Goal: Task Accomplishment & Management: Use online tool/utility

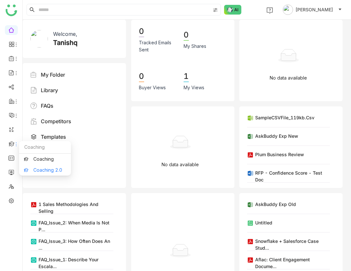
click at [38, 171] on link "Coaching 2.0" at bounding box center [45, 170] width 42 height 5
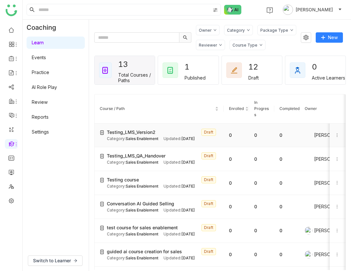
click at [138, 132] on span "Testing_LMS_Version2" at bounding box center [131, 132] width 49 height 7
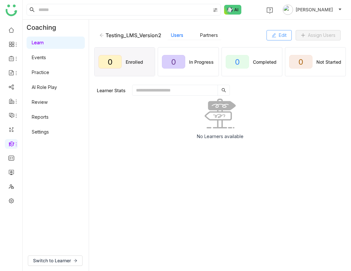
click at [272, 37] on icon at bounding box center [274, 35] width 5 height 5
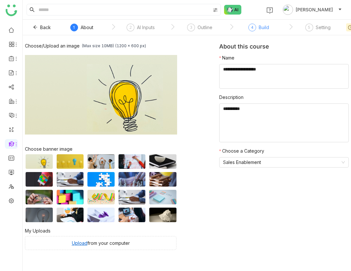
click at [259, 29] on div "Build" at bounding box center [264, 28] width 10 height 8
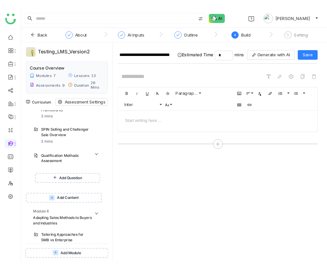
scroll to position [633, 0]
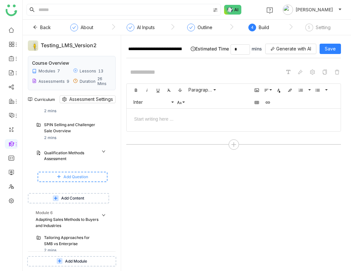
click at [84, 172] on button "Add Question" at bounding box center [73, 177] width 70 height 10
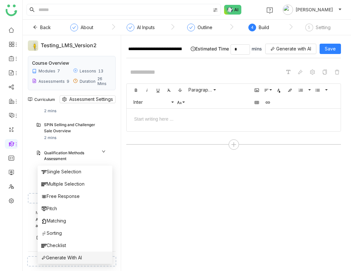
click at [78, 256] on span "Generate With AI" at bounding box center [61, 257] width 40 height 7
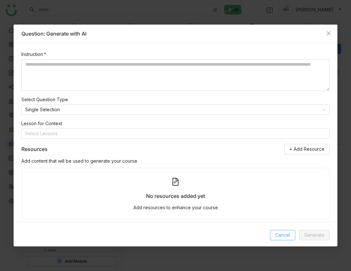
click at [278, 235] on span "Cancel" at bounding box center [282, 235] width 15 height 7
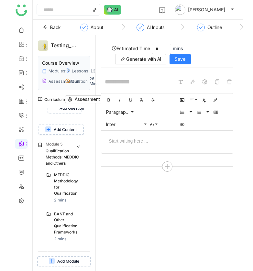
scroll to position [803, 0]
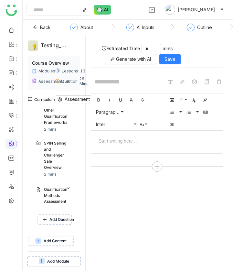
click at [56, 238] on span "Add Content" at bounding box center [55, 241] width 23 height 6
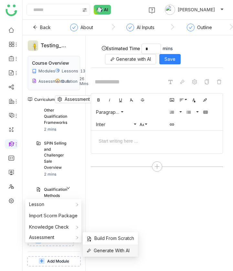
click at [93, 251] on span "Generate With AI" at bounding box center [108, 250] width 43 height 7
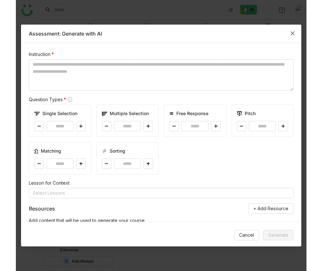
scroll to position [657, 0]
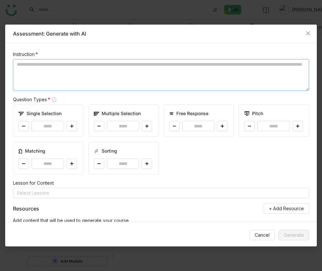
click at [136, 68] on textarea at bounding box center [161, 75] width 296 height 32
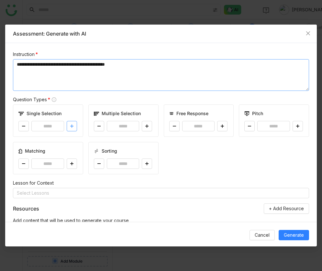
type textarea "**********"
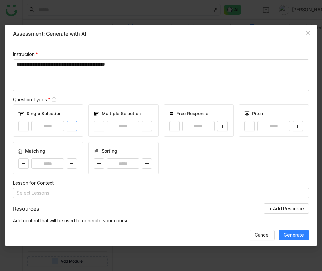
click at [73, 126] on icon at bounding box center [71, 126] width 3 height 0
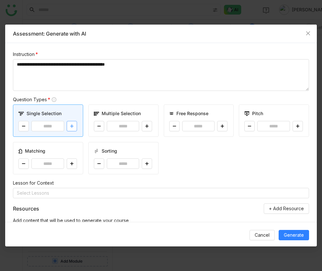
click at [73, 126] on icon at bounding box center [71, 126] width 3 height 0
type input "*"
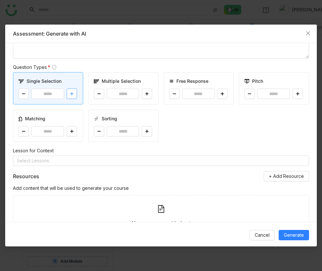
scroll to position [37, 0]
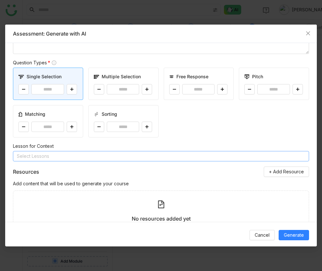
click at [170, 158] on nz-select-top-control "Select Lessons" at bounding box center [161, 156] width 296 height 10
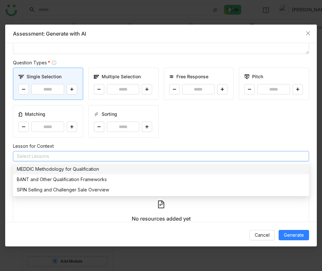
click at [180, 137] on div "Single Selection * Multiple Selection * Free Response * Pitch * Matching * Sort…" at bounding box center [161, 103] width 296 height 70
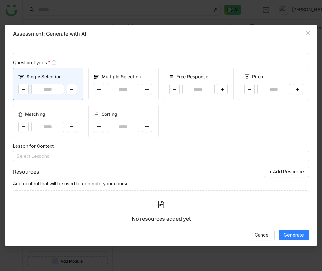
scroll to position [0, 0]
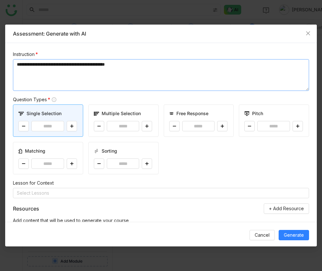
click at [120, 81] on textarea "**********" at bounding box center [161, 75] width 296 height 32
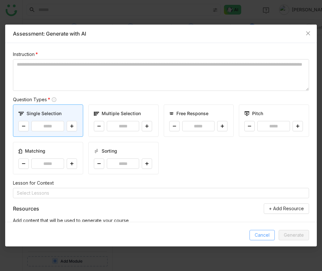
click at [266, 232] on span "Cancel" at bounding box center [262, 235] width 15 height 7
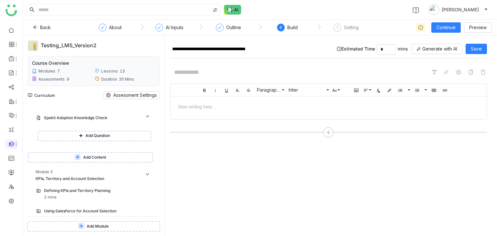
scroll to position [288, 0]
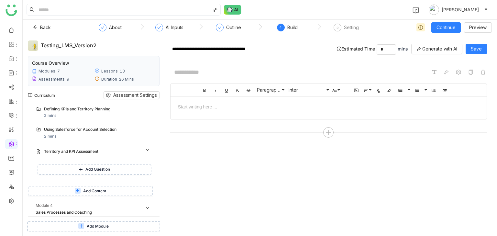
click at [99, 195] on button "Add Content" at bounding box center [90, 191] width 125 height 10
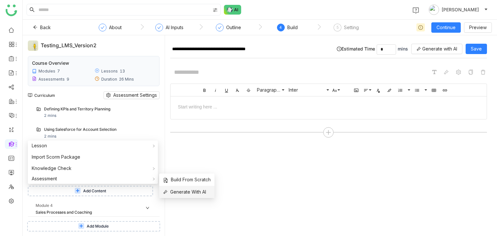
click at [165, 187] on li "Generate With AI" at bounding box center [186, 192] width 55 height 12
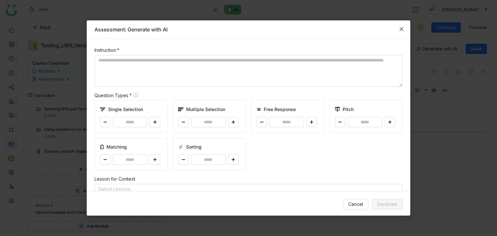
scroll to position [39, 0]
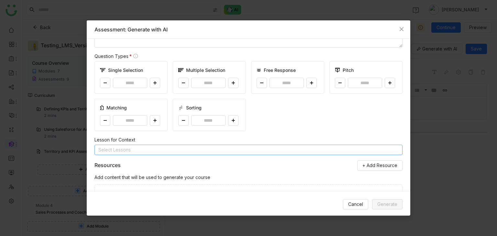
click at [144, 152] on nz-select-top-control "Select Lessons" at bounding box center [249, 150] width 308 height 10
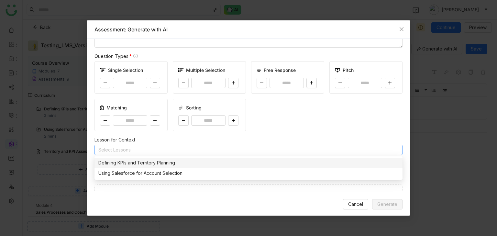
click at [147, 162] on div "Defining KPIs and Territory Planning" at bounding box center [248, 162] width 300 height 7
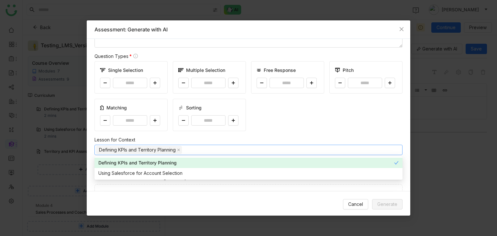
click at [267, 130] on div "Single Selection * Multiple Selection * Free Response * Pitch * Matching * Sort…" at bounding box center [249, 96] width 308 height 70
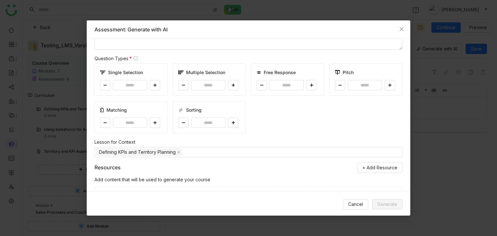
scroll to position [0, 0]
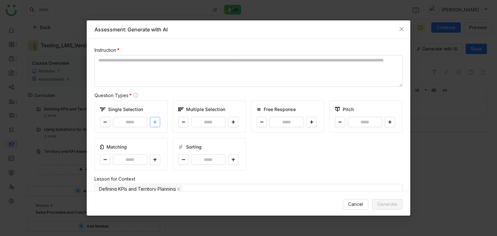
click at [151, 117] on button at bounding box center [155, 122] width 10 height 10
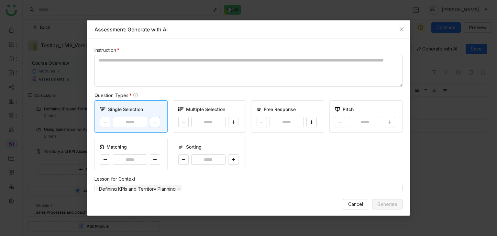
click at [151, 117] on button at bounding box center [155, 122] width 10 height 10
type input "*"
click at [150, 62] on textarea at bounding box center [249, 71] width 308 height 32
paste textarea "**********"
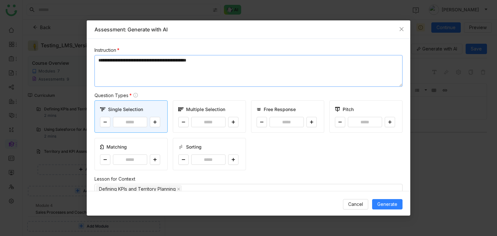
type textarea "**********"
click at [351, 164] on div "Single Selection * Multiple Selection * Free Response * Pitch * Matching * Sort…" at bounding box center [249, 135] width 308 height 70
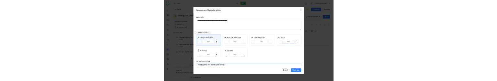
scroll to position [5, 0]
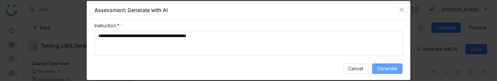
click at [351, 67] on span "Generate" at bounding box center [387, 68] width 20 height 7
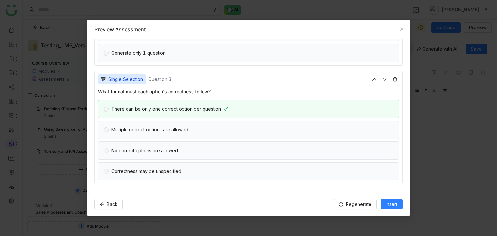
scroll to position [253, 0]
click at [303, 117] on div "There can be only one correct option per question" at bounding box center [248, 109] width 301 height 18
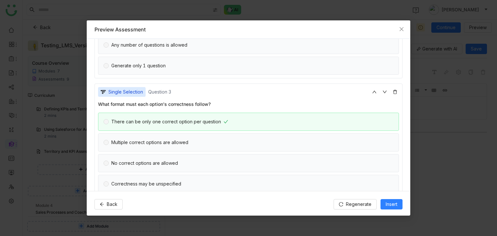
scroll to position [244, 0]
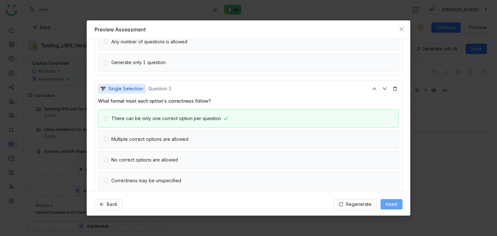
click at [351, 206] on span "Insert" at bounding box center [392, 204] width 12 height 7
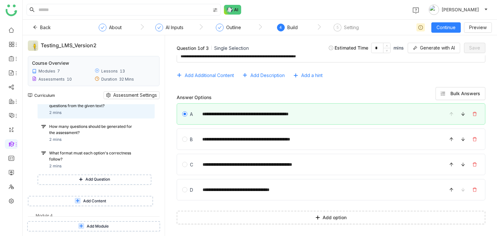
scroll to position [403, 0]
click at [70, 129] on div "How many questions should be generated for the assessment?" at bounding box center [93, 128] width 89 height 12
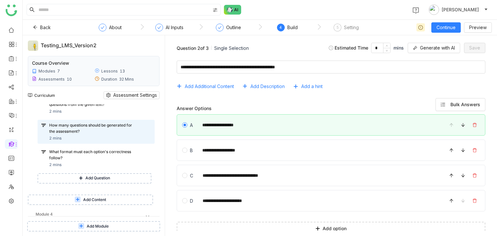
click at [76, 145] on div "What is the instruction about generating questions from the given text? 2 mins …" at bounding box center [96, 133] width 117 height 80
click at [92, 151] on div "What format must each option's correctness follow?" at bounding box center [93, 155] width 89 height 12
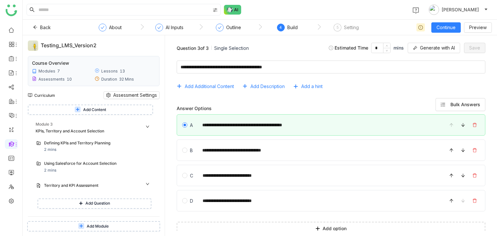
scroll to position [253, 0]
click at [87, 148] on div "Defining KPIs and Territory Planning 2 mins" at bounding box center [97, 147] width 107 height 13
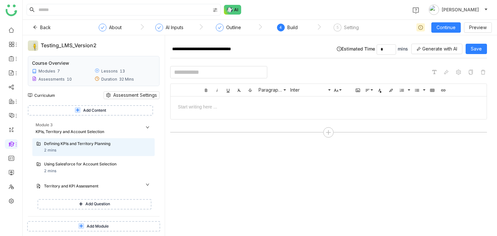
click at [195, 74] on input at bounding box center [218, 72] width 97 height 12
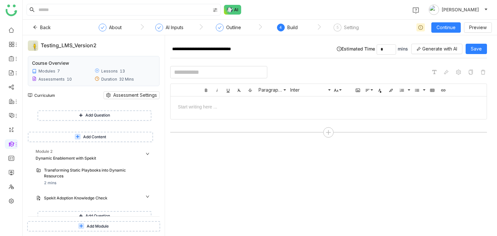
scroll to position [121, 0]
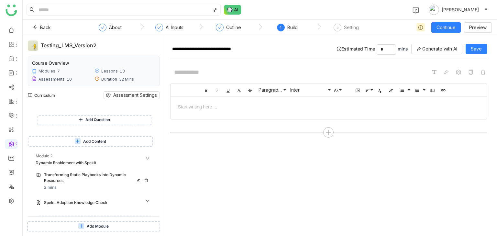
click at [95, 175] on div "Transforming Static Playbooks into Dynamic Resources" at bounding box center [91, 178] width 94 height 12
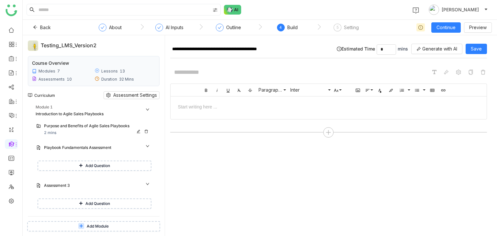
click at [84, 135] on div "Purpose and Benefits of Agile Sales Playbooks 2 mins" at bounding box center [97, 129] width 107 height 13
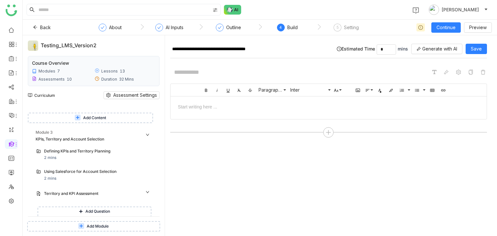
scroll to position [245, 0]
click at [85, 157] on div "Defining KPIs and Territory Planning 2 mins" at bounding box center [97, 155] width 107 height 13
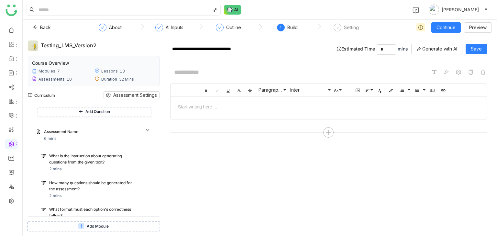
scroll to position [403, 0]
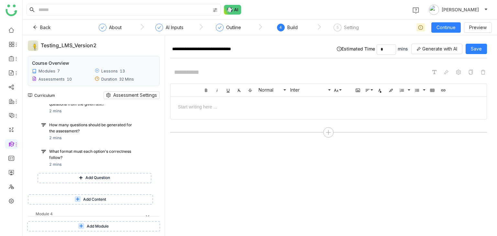
click at [221, 105] on div at bounding box center [328, 106] width 303 height 7
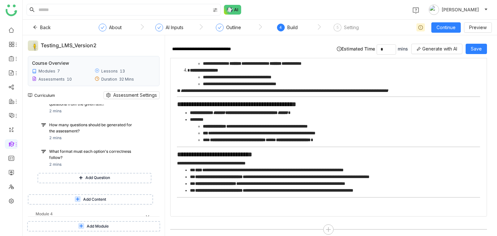
scroll to position [357, 0]
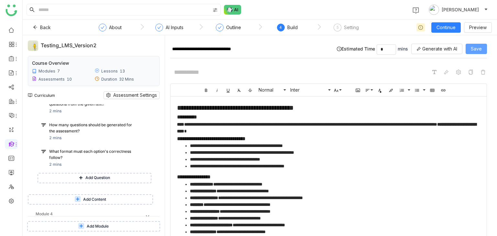
click at [351, 47] on span "Save" at bounding box center [476, 48] width 11 height 7
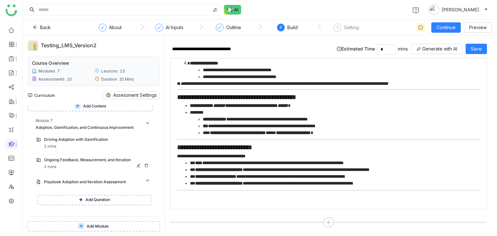
scroll to position [862, 0]
click at [152, 128] on icon at bounding box center [150, 129] width 5 height 5
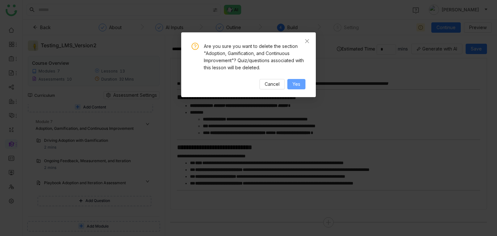
click at [296, 79] on button "Yes" at bounding box center [296, 84] width 18 height 10
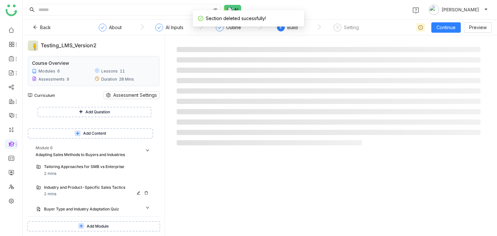
scroll to position [720, 0]
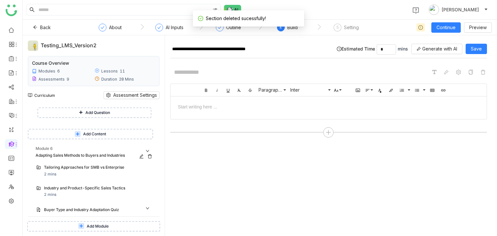
click at [152, 157] on icon at bounding box center [150, 156] width 5 height 5
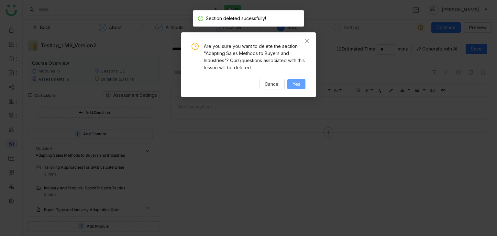
click at [299, 86] on span "Yes" at bounding box center [297, 84] width 8 height 7
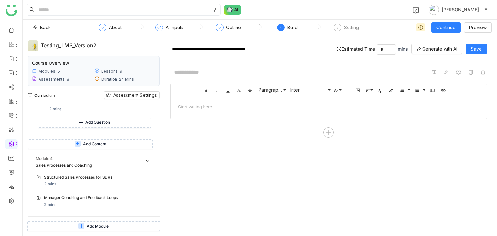
scroll to position [469, 0]
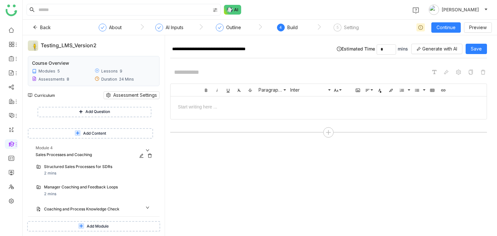
click at [152, 155] on icon at bounding box center [150, 155] width 5 height 5
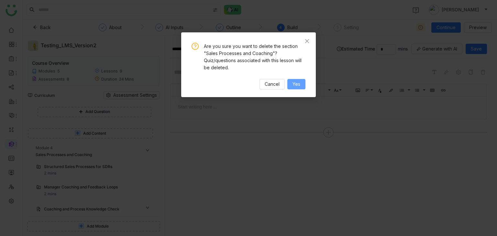
click at [292, 83] on button "Yes" at bounding box center [296, 84] width 18 height 10
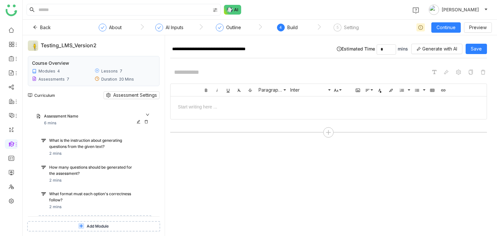
scroll to position [357, 0]
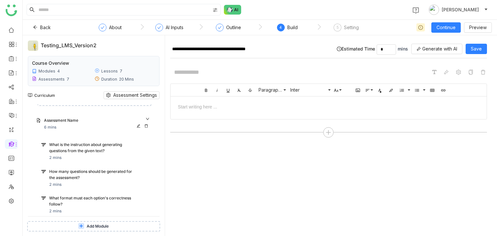
click at [148, 126] on icon at bounding box center [146, 126] width 4 height 4
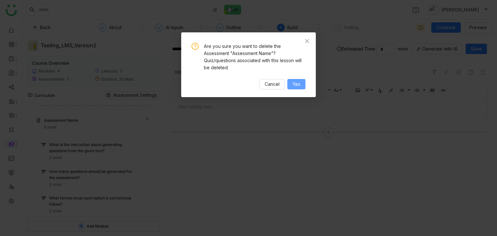
click at [296, 83] on span "Yes" at bounding box center [297, 84] width 8 height 7
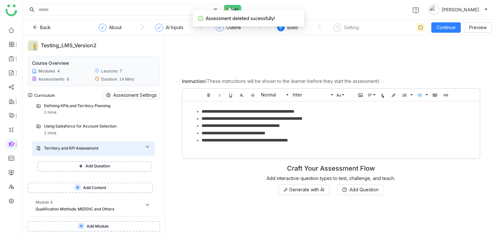
scroll to position [302, 0]
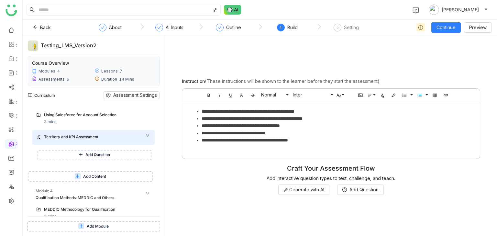
click at [113, 179] on button "Add Content" at bounding box center [90, 176] width 125 height 10
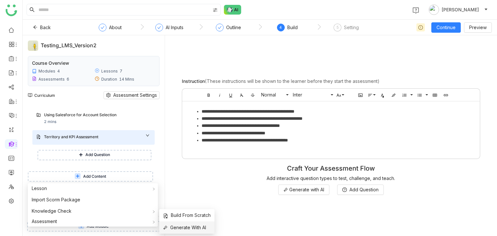
click at [183, 228] on span "Generate With AI" at bounding box center [184, 227] width 43 height 7
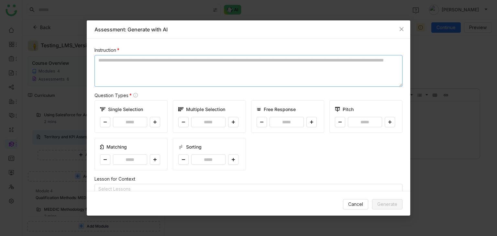
click at [145, 56] on textarea at bounding box center [249, 71] width 308 height 32
paste textarea "**********"
type textarea "**********"
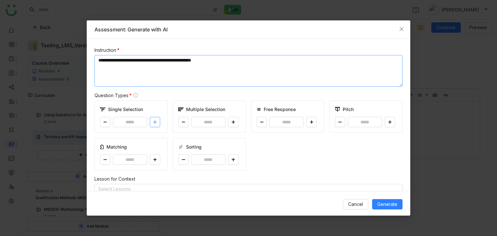
type textarea "**********"
click at [154, 122] on icon at bounding box center [154, 122] width 3 height 0
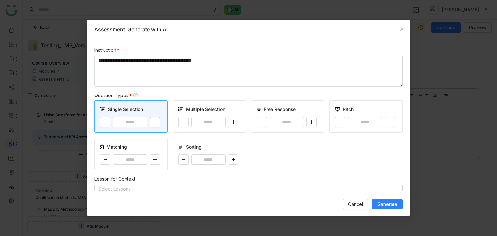
click at [154, 122] on icon at bounding box center [154, 122] width 3 height 0
type input "*"
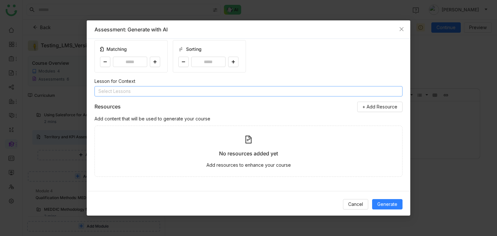
click at [283, 93] on nz-select-top-control "Select Lessons" at bounding box center [249, 91] width 308 height 10
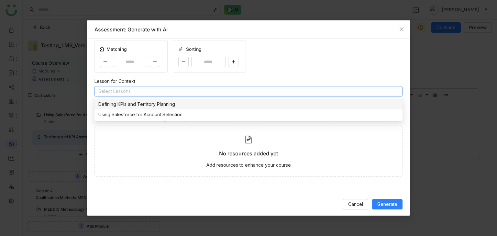
click at [220, 105] on div "Defining KPIs and Territory Planning" at bounding box center [248, 104] width 300 height 7
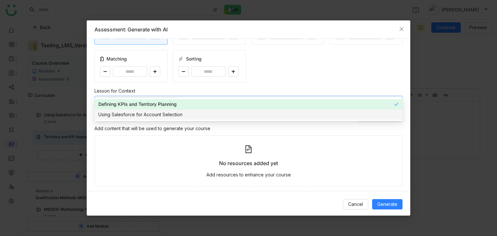
scroll to position [88, 0]
click at [288, 93] on div "Lesson for Context" at bounding box center [249, 91] width 308 height 7
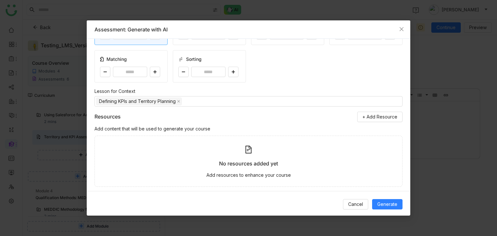
click at [288, 85] on div "**********" at bounding box center [249, 115] width 324 height 152
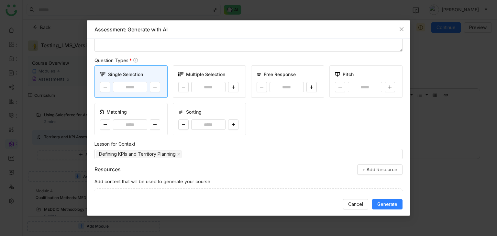
scroll to position [0, 0]
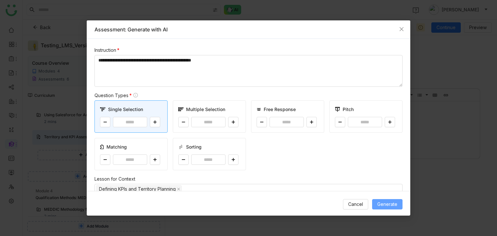
click at [351, 204] on span "Generate" at bounding box center [387, 204] width 20 height 7
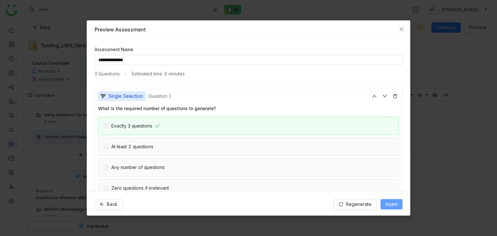
click at [351, 208] on button "Insert" at bounding box center [392, 204] width 22 height 10
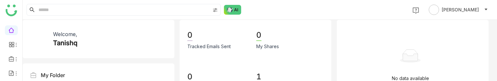
click at [179, 80] on gridster "Welcome, Tanishq My Folder Library FAQs Competitors Templates KMK Priority Cust…" at bounding box center [260, 50] width 475 height 61
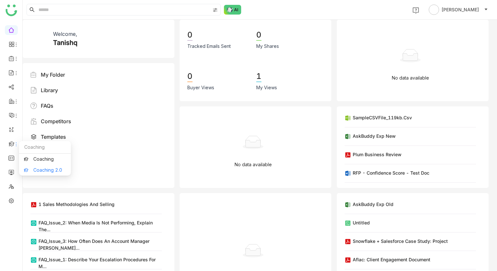
click at [39, 170] on link "Coaching 2.0" at bounding box center [45, 170] width 42 height 5
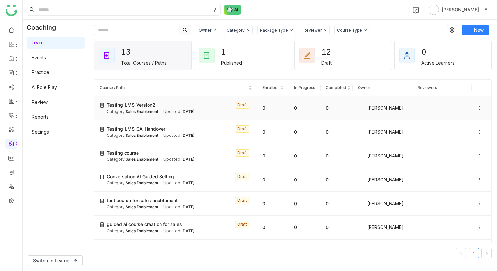
click at [162, 98] on td "Testing_LMS_Version2 Draft Category: Sales Enablement Updated: Sep 19, 2025" at bounding box center [176, 108] width 163 height 24
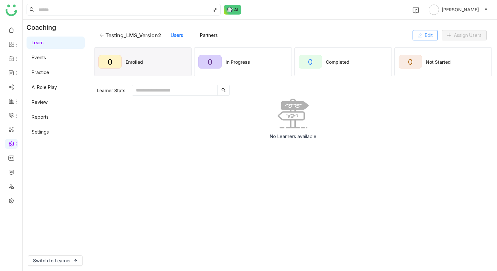
click at [429, 38] on span "Edit" at bounding box center [429, 35] width 8 height 7
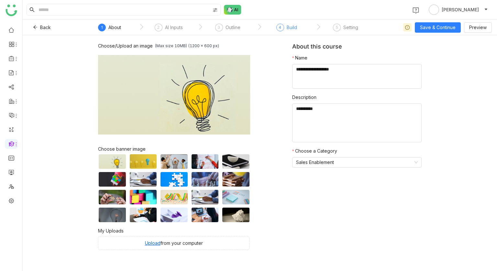
click at [297, 26] on div "Build" at bounding box center [292, 28] width 10 height 8
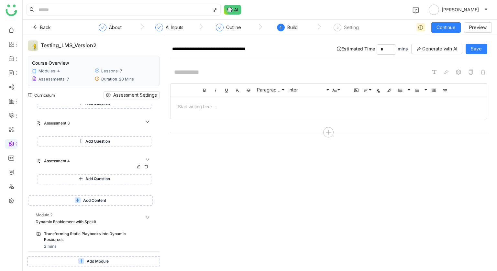
scroll to position [81, 0]
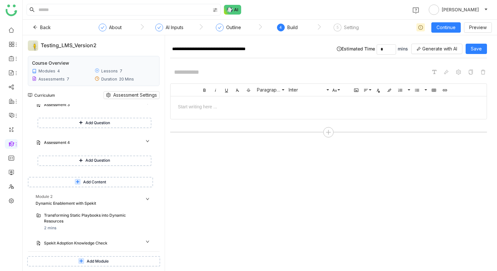
click at [100, 185] on span "Add Content" at bounding box center [94, 182] width 23 height 6
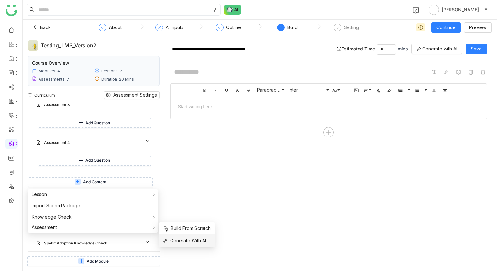
click at [184, 236] on span "Generate With AI" at bounding box center [184, 240] width 43 height 7
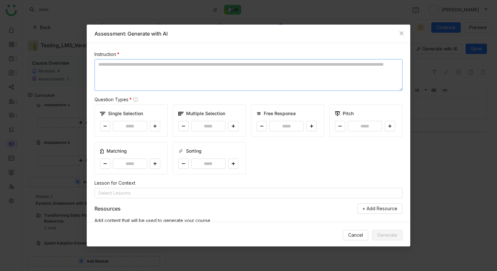
click at [124, 75] on textarea at bounding box center [249, 75] width 308 height 32
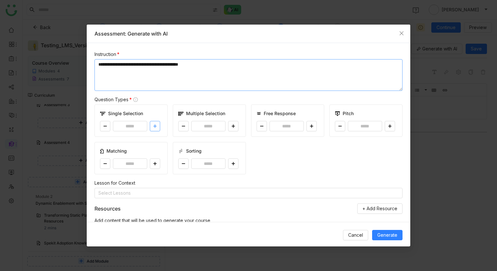
type textarea "**********"
click at [152, 129] on button at bounding box center [155, 126] width 10 height 10
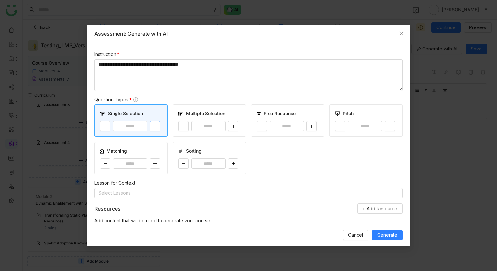
click at [152, 129] on button at bounding box center [155, 126] width 10 height 10
type input "*"
click at [152, 195] on nz-select-top-control "Select Lessons" at bounding box center [249, 193] width 308 height 10
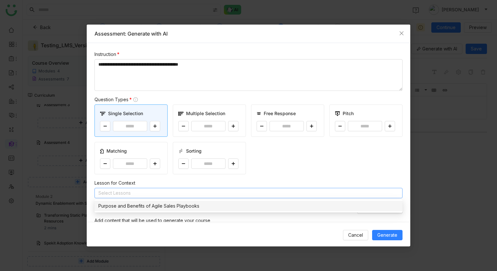
click at [152, 206] on div "Purpose and Benefits of Agile Sales Playbooks" at bounding box center [248, 206] width 300 height 7
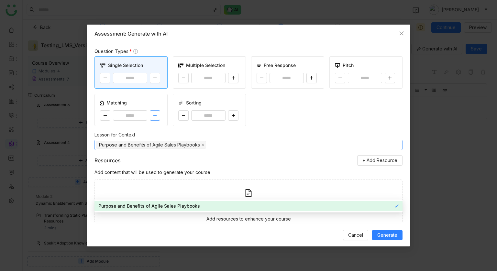
scroll to position [71, 0]
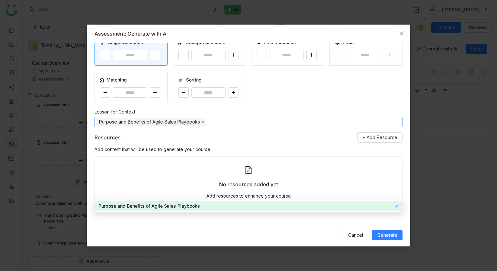
click at [293, 83] on div "Single Selection * Multiple Selection * Free Response * Pitch * Matching * Sort…" at bounding box center [249, 68] width 308 height 70
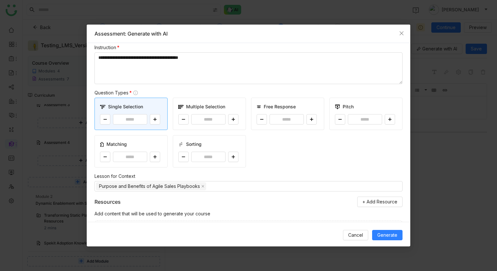
scroll to position [6, 0]
drag, startPoint x: 197, startPoint y: 56, endPoint x: 129, endPoint y: 60, distance: 68.1
click at [129, 60] on textarea "**********" at bounding box center [249, 69] width 308 height 32
click at [147, 65] on textarea "**********" at bounding box center [249, 69] width 308 height 32
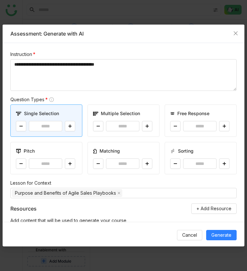
scroll to position [111, 0]
